Goal: Transaction & Acquisition: Book appointment/travel/reservation

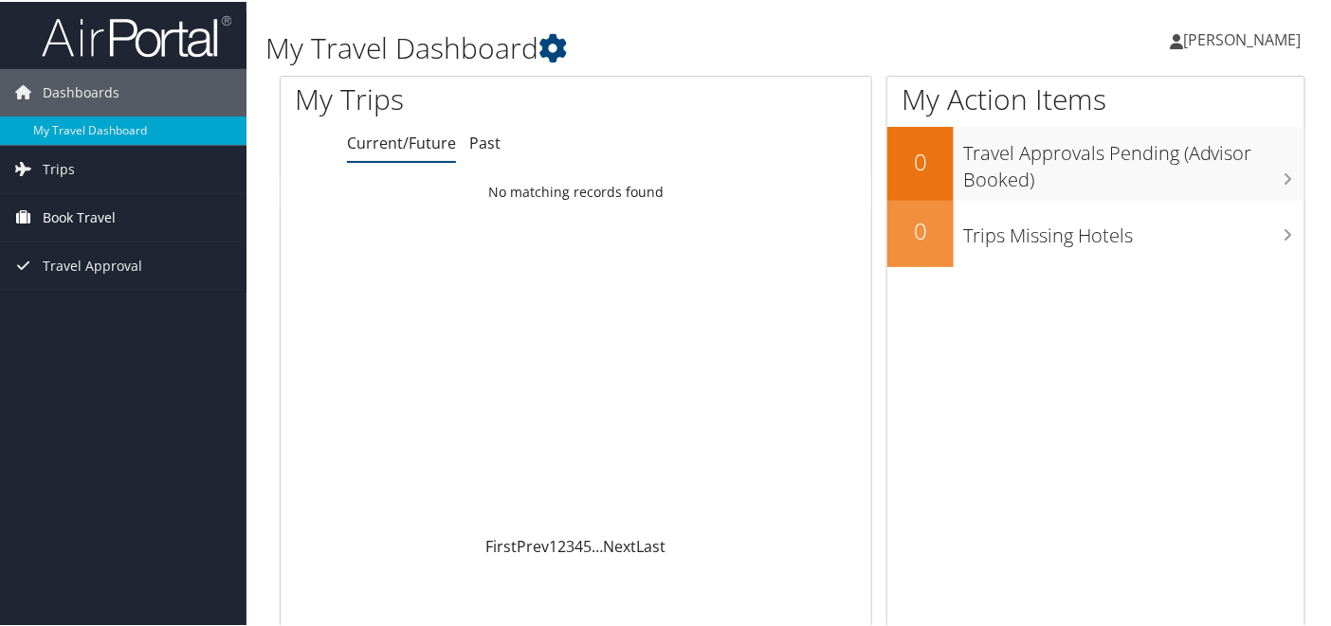
click at [68, 210] on span "Book Travel" at bounding box center [79, 215] width 73 height 47
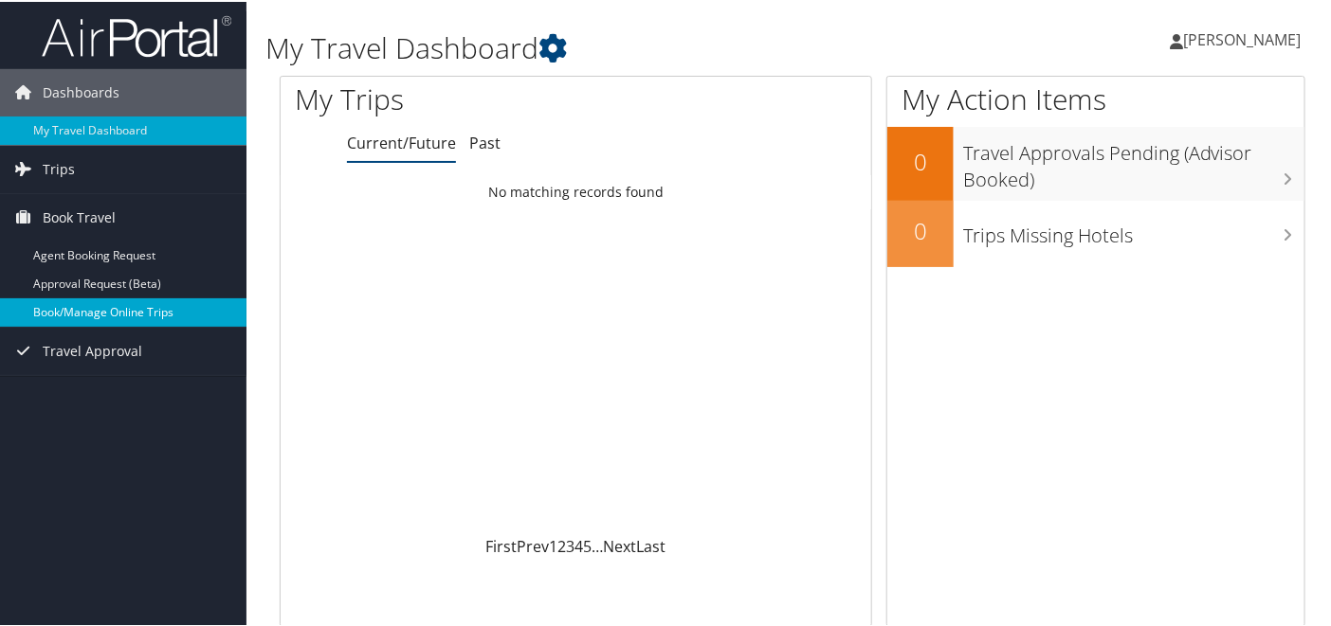
click at [185, 310] on link "Book/Manage Online Trips" at bounding box center [123, 311] width 246 height 28
click at [70, 302] on link "Book/Manage Online Trips" at bounding box center [123, 311] width 246 height 28
click at [139, 305] on link "Book/Manage Online Trips" at bounding box center [123, 311] width 246 height 28
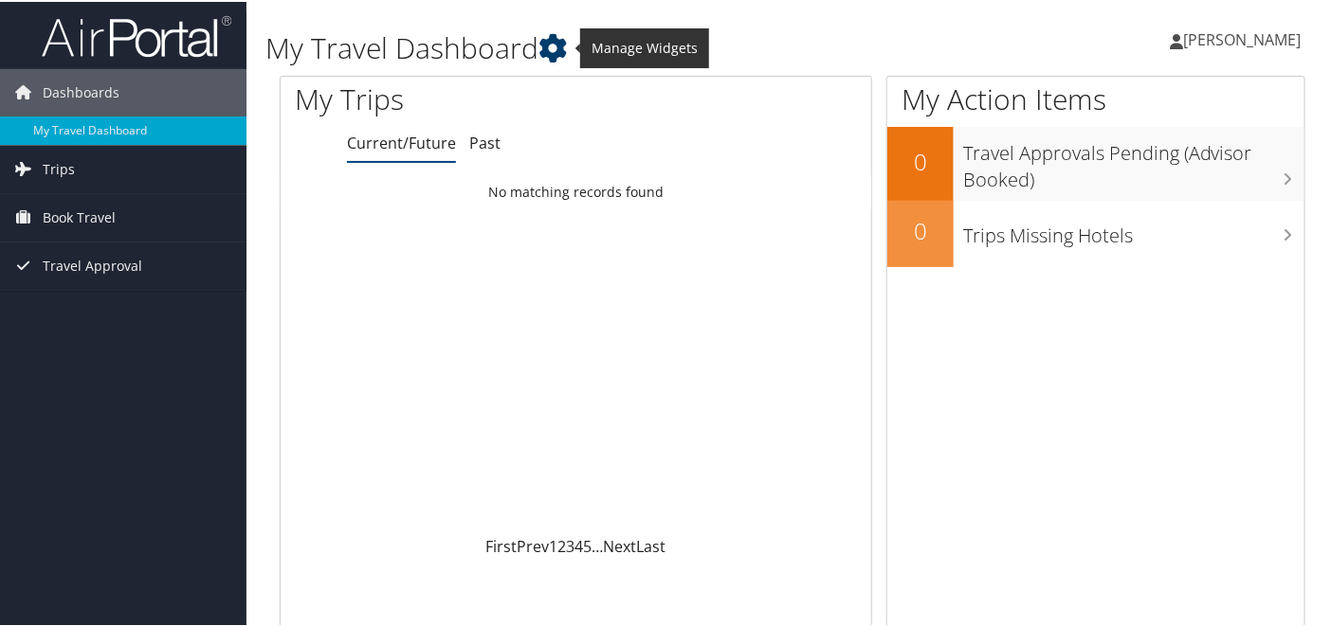
click at [557, 40] on icon at bounding box center [552, 46] width 28 height 28
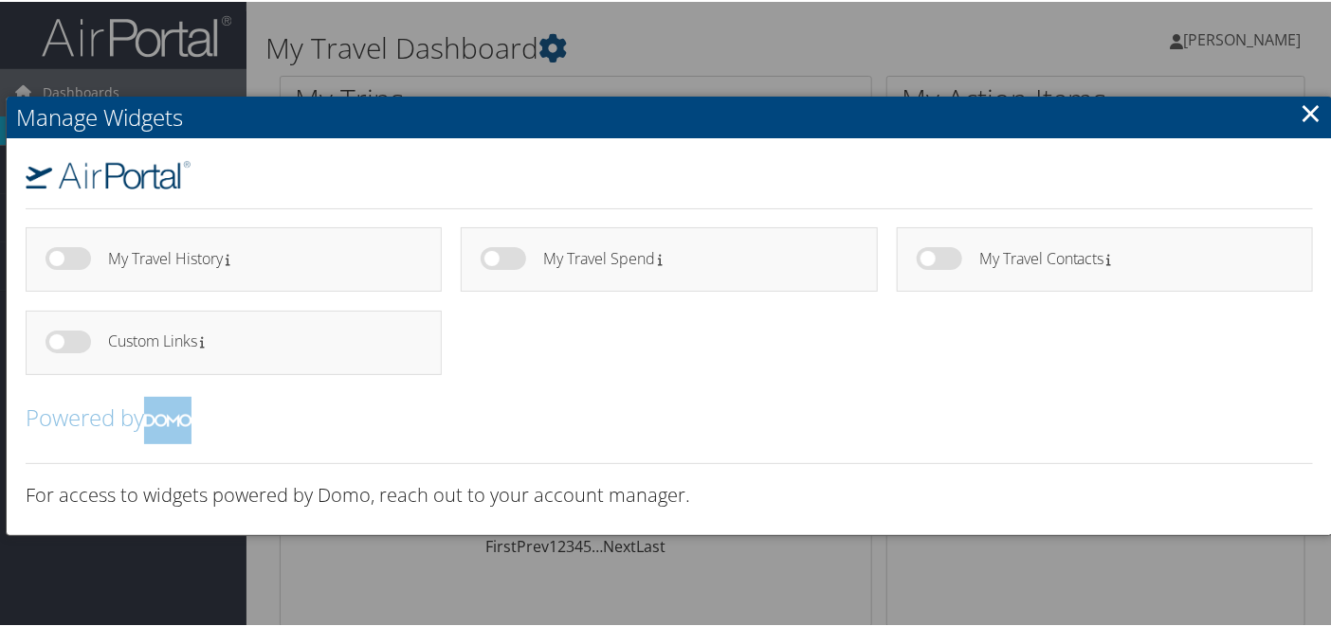
click at [1312, 115] on link "×" at bounding box center [1310, 111] width 22 height 38
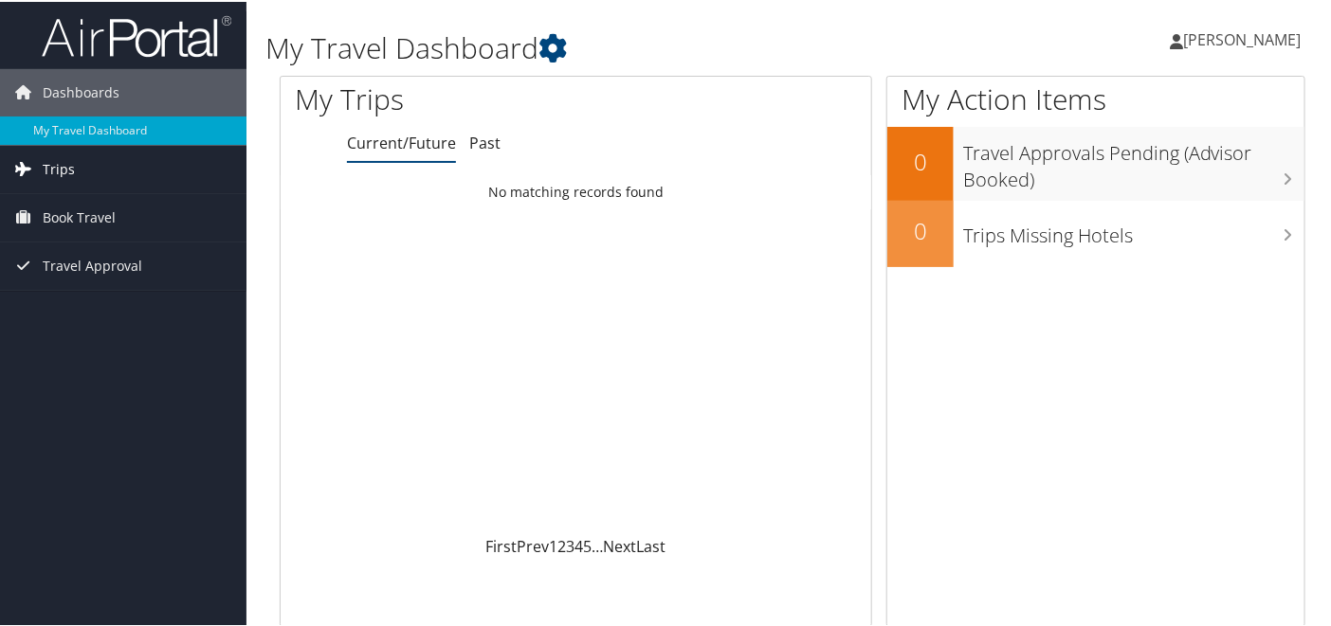
click at [61, 167] on span "Trips" at bounding box center [59, 167] width 32 height 47
click at [65, 298] on span "Book Travel" at bounding box center [79, 301] width 73 height 47
